Goal: Task Accomplishment & Management: Use online tool/utility

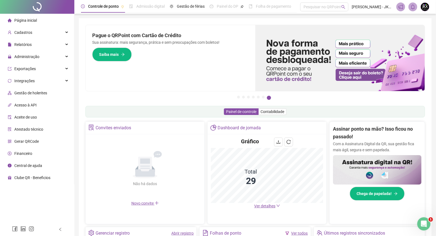
click at [131, 93] on div "Pague o QRPoint com Cartão de Crédito Sua assinatura: mais segurança, prática e…" at bounding box center [255, 63] width 340 height 77
click at [116, 91] on div "Pague o QRPoint com Cartão de Crédito Sua assinatura: mais segurança, prática e…" at bounding box center [255, 58] width 340 height 67
click at [29, 58] on span "Administração" at bounding box center [26, 57] width 25 height 4
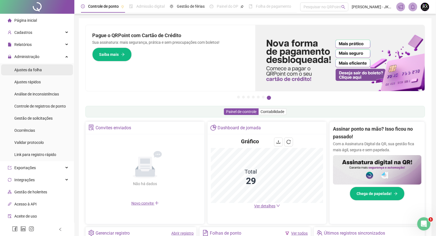
click at [31, 71] on span "Ajustes da folha" at bounding box center [28, 70] width 28 height 4
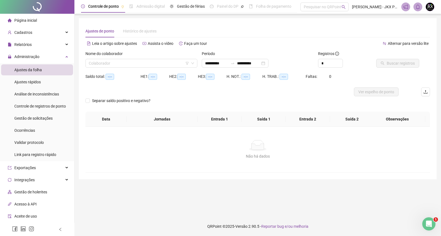
type input "**********"
click at [112, 65] on input "search" at bounding box center [139, 63] width 100 height 8
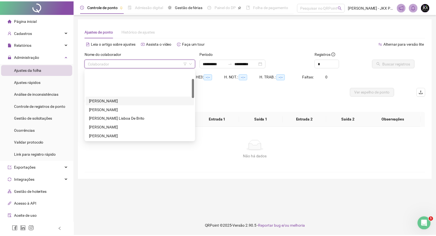
scroll to position [61, 0]
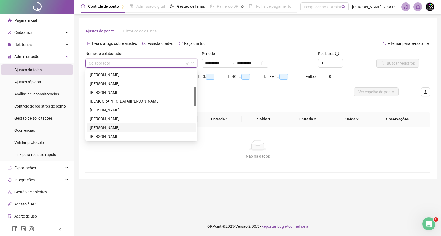
click at [123, 130] on div "[PERSON_NAME]" at bounding box center [141, 128] width 103 height 6
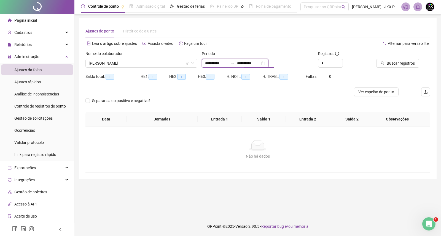
click at [255, 64] on input "**********" at bounding box center [248, 63] width 23 height 6
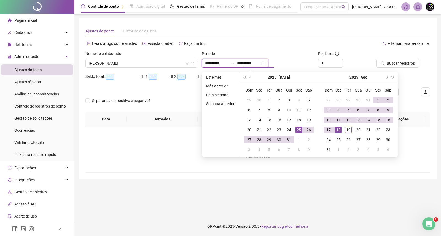
click at [255, 64] on input "**********" at bounding box center [248, 63] width 23 height 6
type input "**********"
click at [348, 130] on div "19" at bounding box center [348, 130] width 7 height 7
click at [293, 42] on div "Alternar para versão lite" at bounding box center [344, 43] width 172 height 9
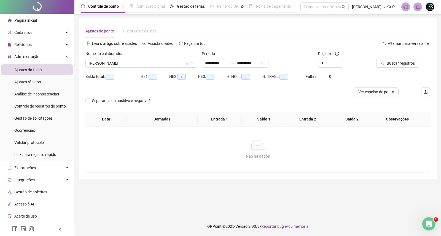
drag, startPoint x: 384, startPoint y: 65, endPoint x: 328, endPoint y: 90, distance: 61.1
click at [384, 65] on icon "search" at bounding box center [383, 63] width 4 height 4
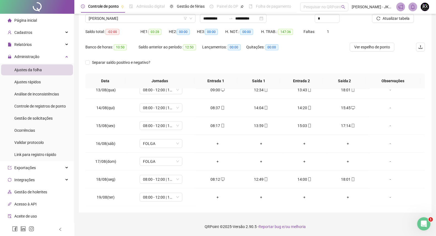
scroll to position [349, 0]
click at [215, 197] on div "+" at bounding box center [217, 197] width 35 height 6
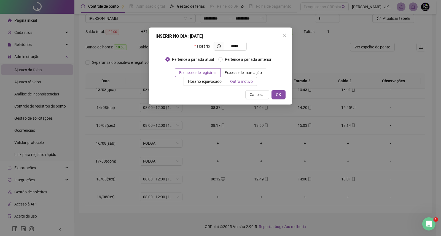
type input "*****"
click at [244, 84] on span "Outro motivo" at bounding box center [241, 81] width 23 height 4
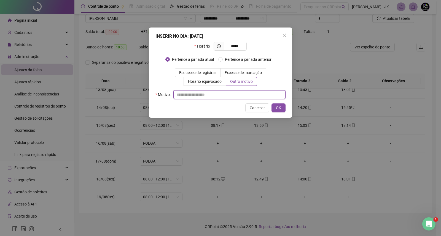
click at [249, 95] on input "text" at bounding box center [229, 94] width 112 height 9
type input "*"
click at [279, 106] on span "OK" at bounding box center [278, 108] width 5 height 6
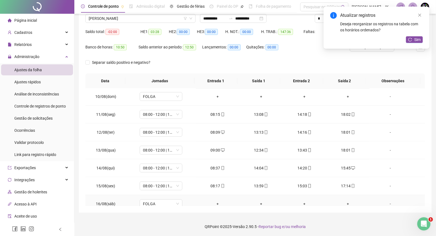
scroll to position [257, 0]
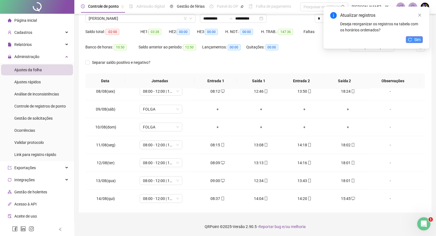
click at [412, 38] on icon "reload" at bounding box center [410, 40] width 4 height 4
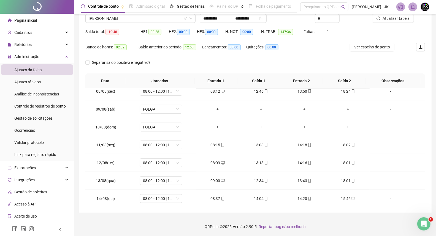
click at [175, 67] on div "Separar saldo positivo e negativo?" at bounding box center [255, 65] width 340 height 15
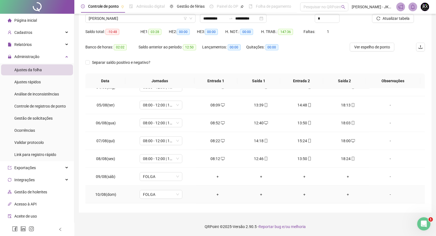
scroll to position [165, 0]
